Goal: Task Accomplishment & Management: Manage account settings

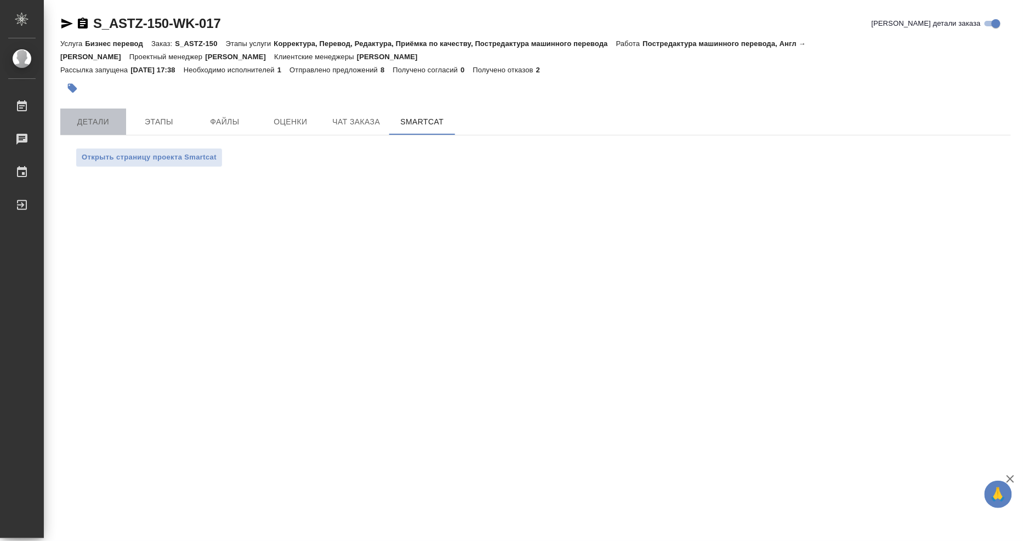
click at [85, 118] on span "Детали" at bounding box center [93, 122] width 53 height 14
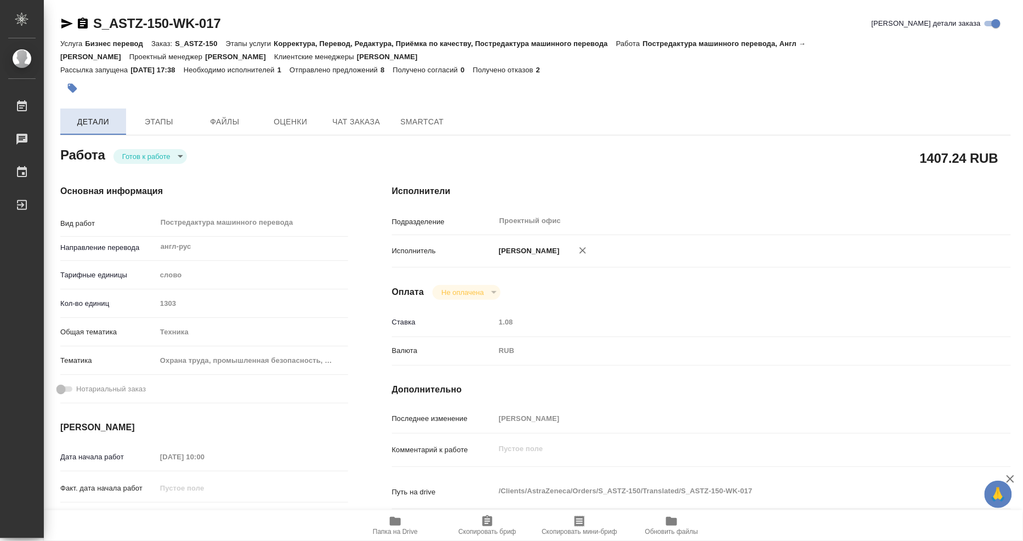
type textarea "x"
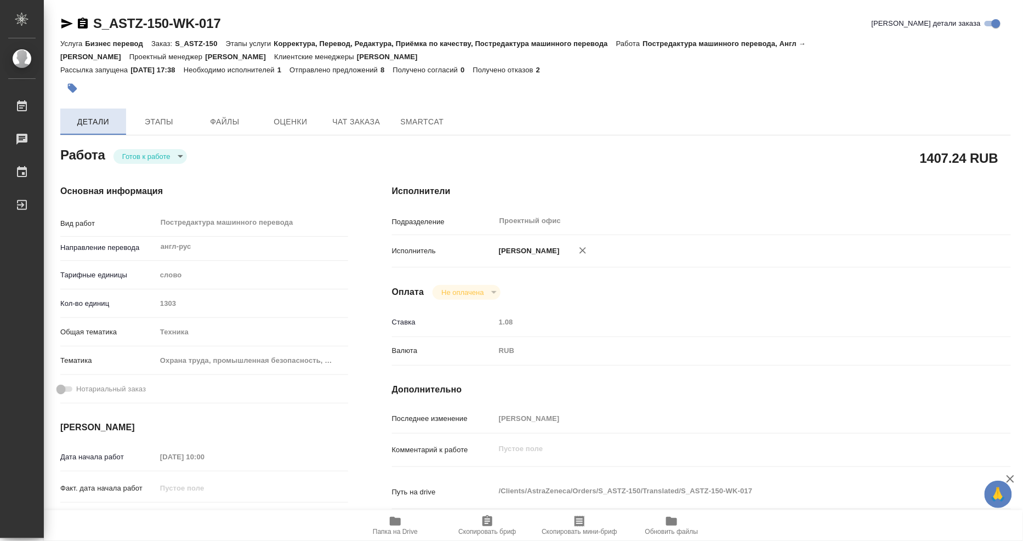
type textarea "x"
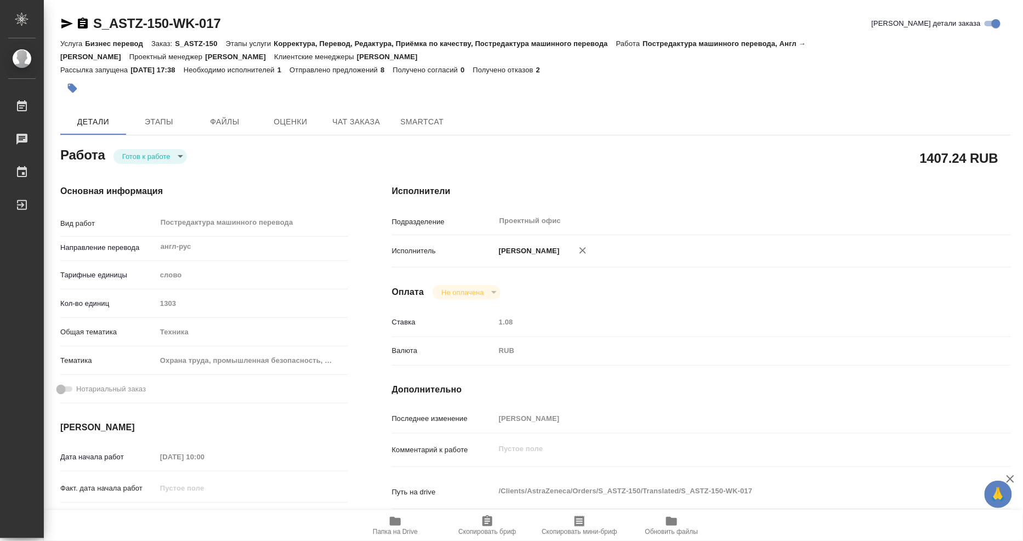
type textarea "x"
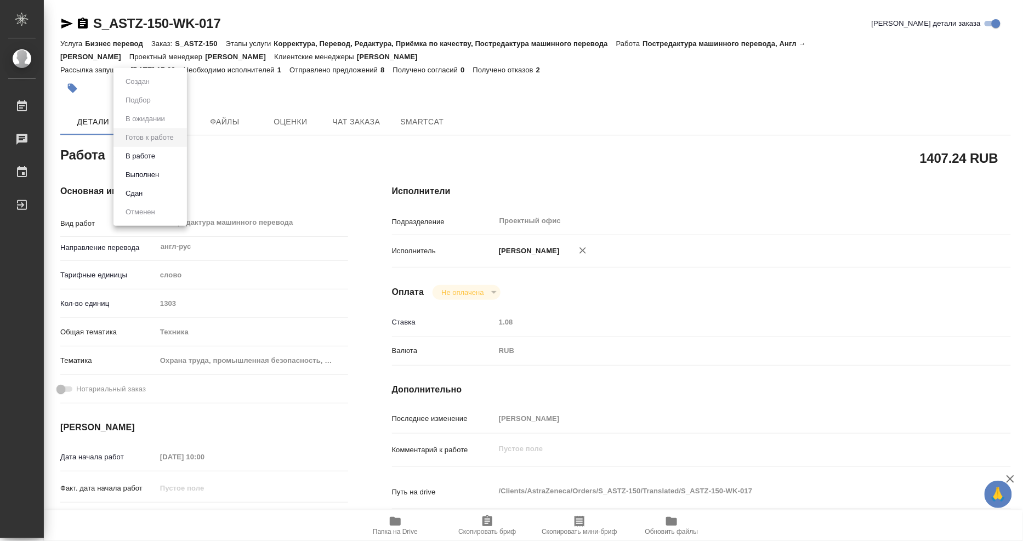
click at [176, 152] on body "🙏 .cls-1 fill:#fff; AWATERA [PERSON_NAME] 0 Чаты График Выйти S_ASTZ-150-WK-017…" at bounding box center [511, 270] width 1023 height 541
click at [149, 171] on button "Выполнен" at bounding box center [142, 175] width 40 height 12
type textarea "x"
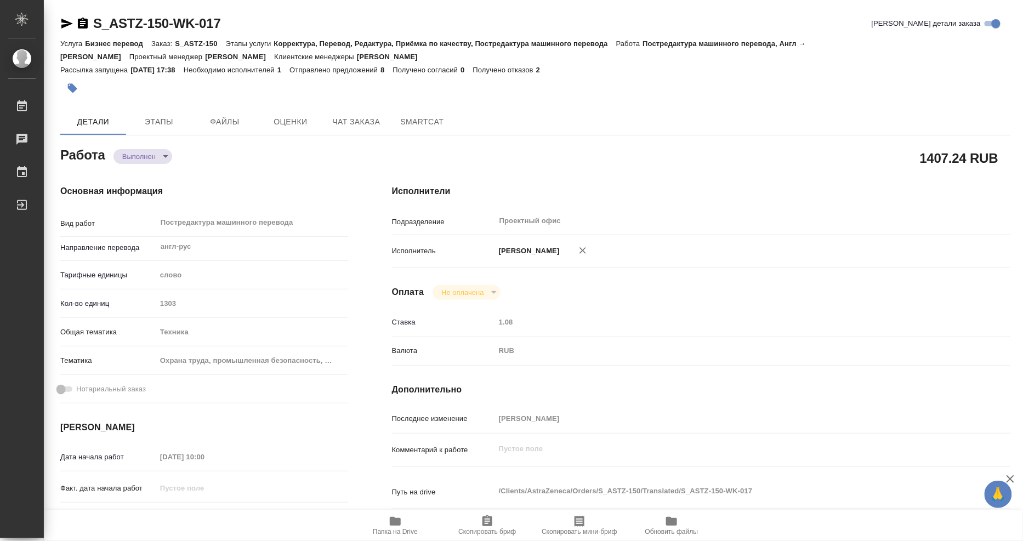
type textarea "x"
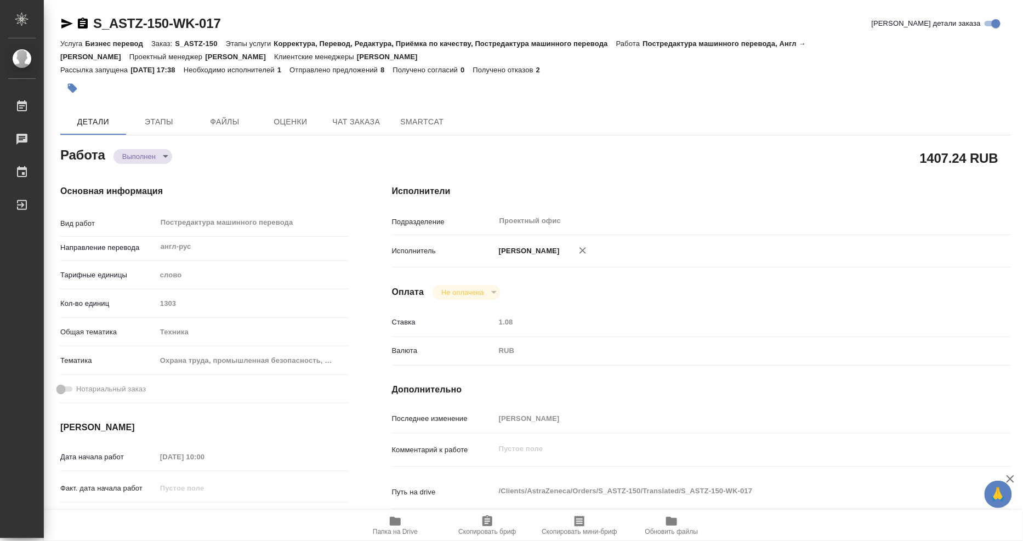
type textarea "x"
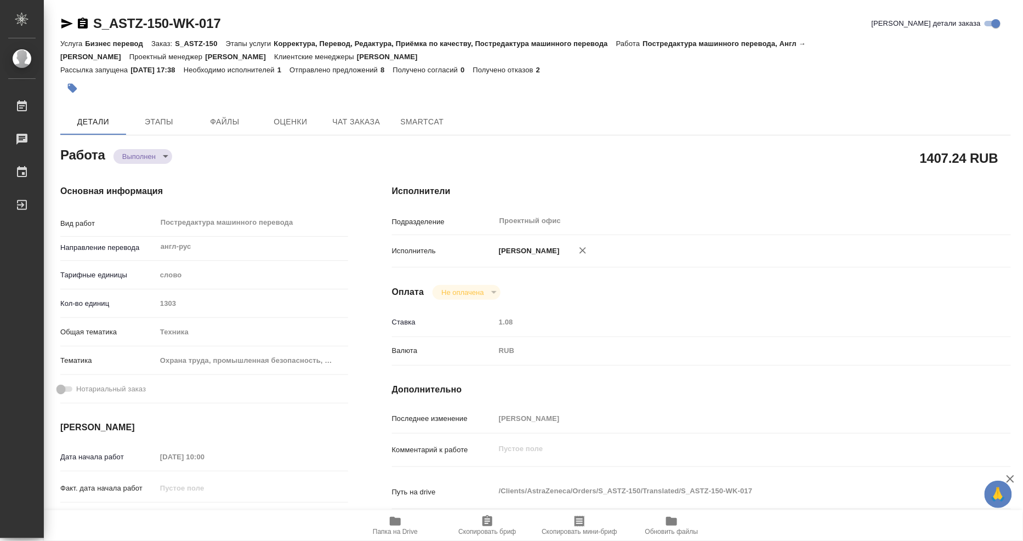
type textarea "x"
